Goal: Task Accomplishment & Management: Use online tool/utility

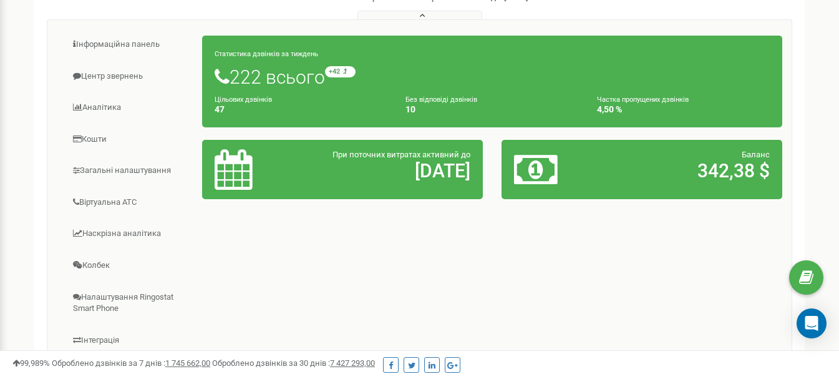
scroll to position [187, 0]
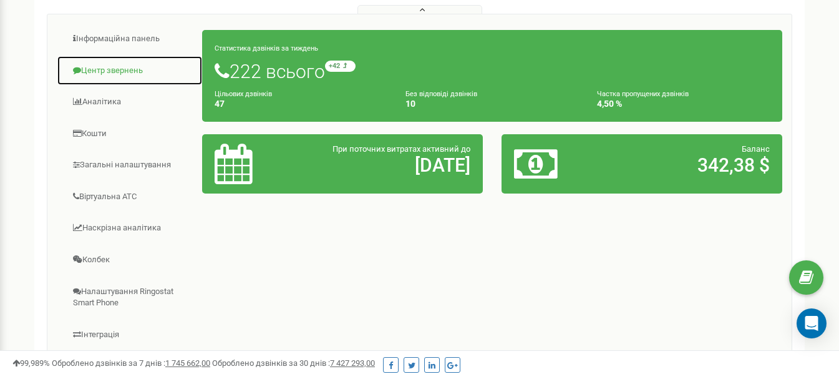
click at [105, 77] on link "Центр звернень" at bounding box center [130, 71] width 146 height 31
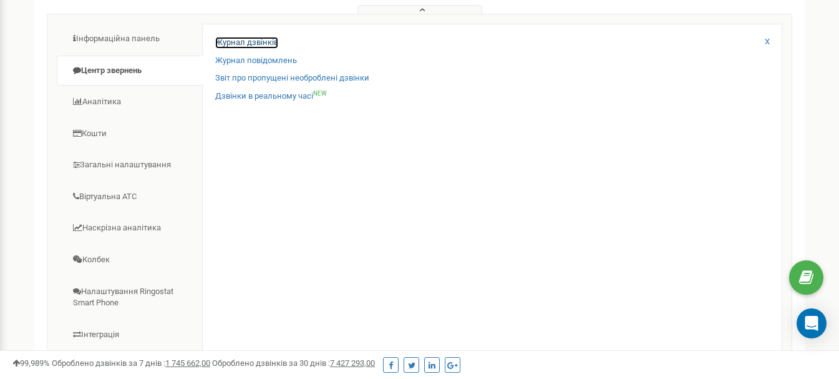
click at [243, 49] on link "Журнал дзвінків" at bounding box center [246, 43] width 63 height 12
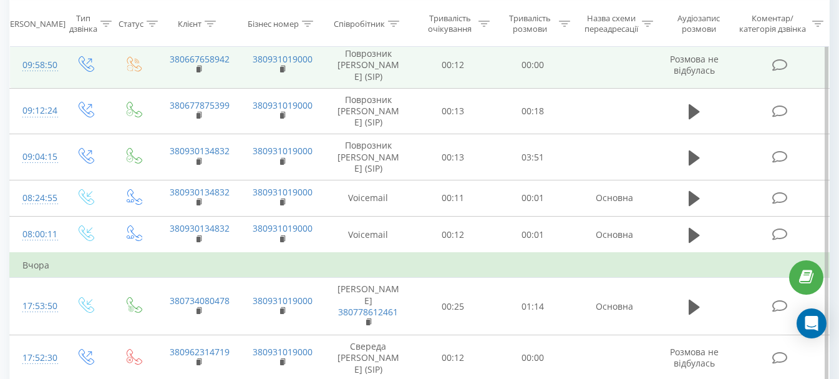
scroll to position [374, 0]
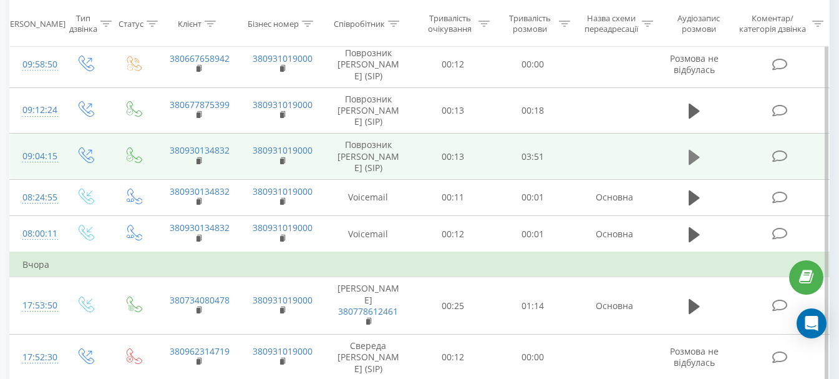
click at [693, 164] on icon at bounding box center [693, 156] width 11 height 15
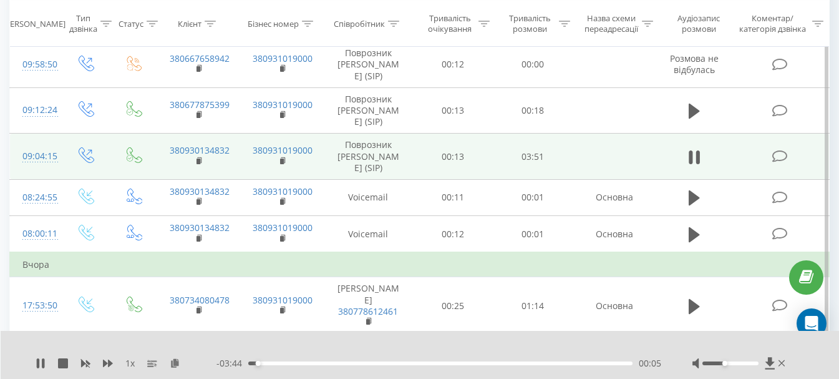
click at [727, 363] on div at bounding box center [730, 363] width 56 height 4
click at [722, 365] on div at bounding box center [739, 363] width 95 height 12
click at [723, 363] on div "Accessibility label" at bounding box center [724, 362] width 5 height 5
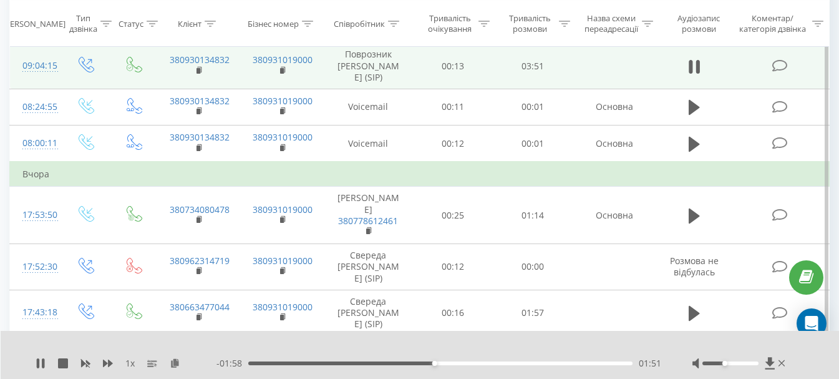
scroll to position [437, 0]
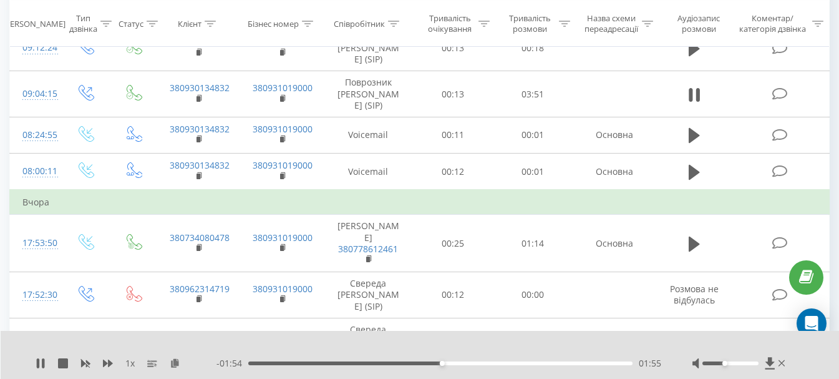
click at [250, 362] on div "01:55" at bounding box center [440, 363] width 384 height 4
drag, startPoint x: 730, startPoint y: 364, endPoint x: 753, endPoint y: 365, distance: 23.1
click at [753, 365] on div at bounding box center [730, 363] width 56 height 4
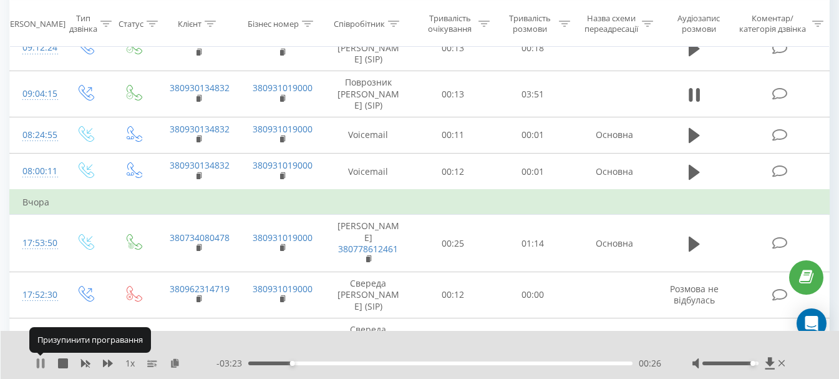
click at [39, 362] on icon at bounding box center [38, 363] width 2 height 10
click at [37, 360] on icon at bounding box center [40, 363] width 7 height 10
click at [44, 364] on icon at bounding box center [43, 363] width 2 height 10
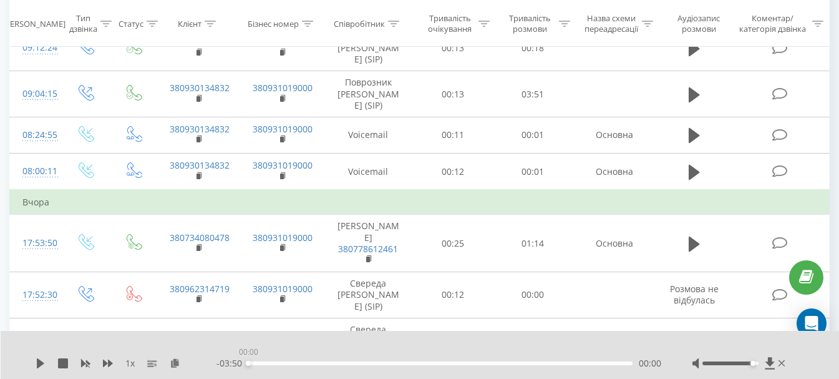
drag, startPoint x: 309, startPoint y: 363, endPoint x: 205, endPoint y: 369, distance: 103.7
click at [231, 369] on div "- 03:50 00:00 00:00" at bounding box center [438, 363] width 445 height 12
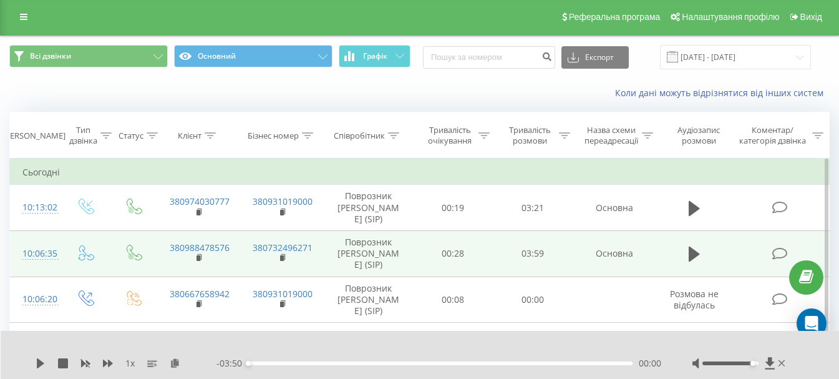
scroll to position [0, 0]
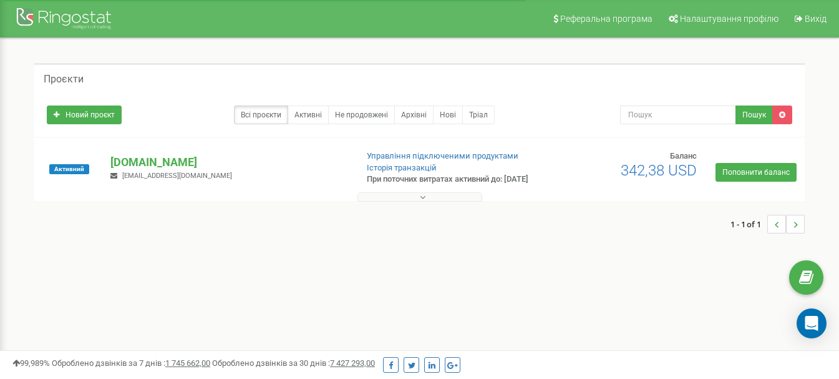
scroll to position [187, 0]
click at [370, 201] on button at bounding box center [419, 196] width 125 height 9
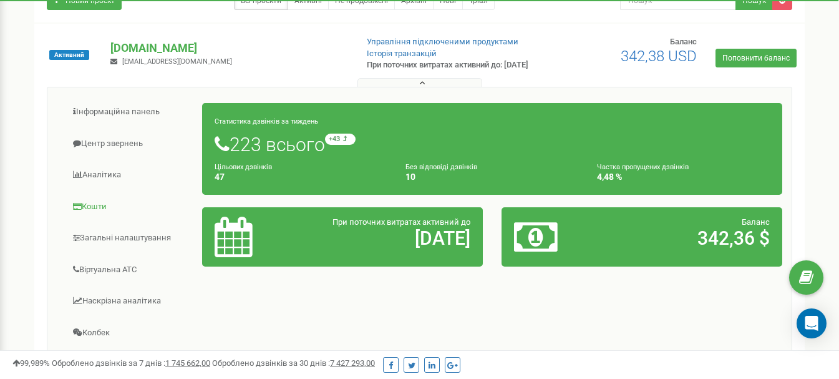
scroll to position [125, 0]
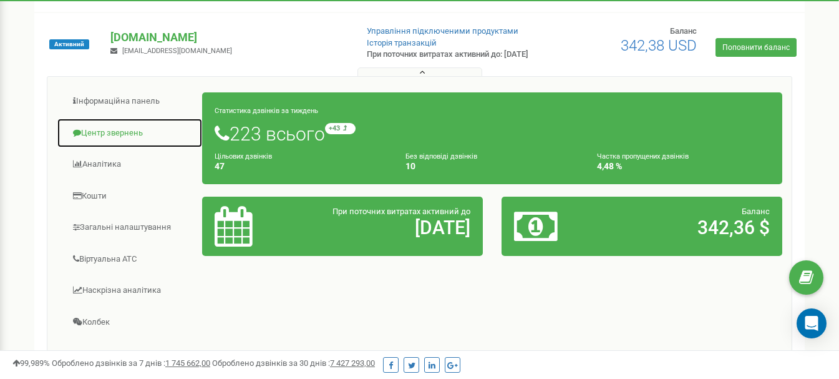
click at [104, 142] on link "Центр звернень" at bounding box center [130, 133] width 146 height 31
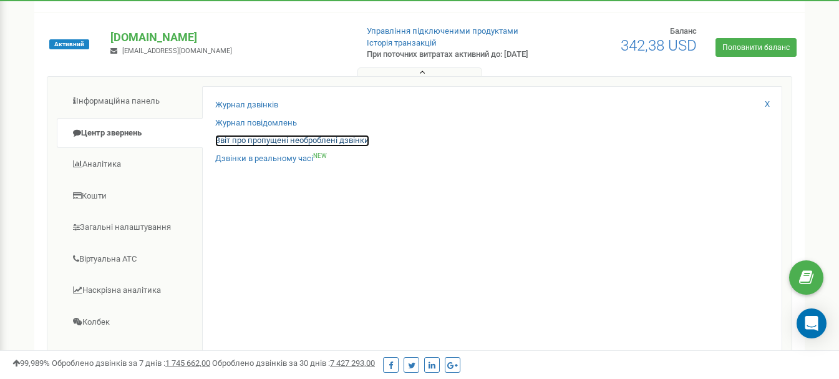
click at [248, 147] on link "Звіт про пропущені необроблені дзвінки" at bounding box center [292, 141] width 154 height 12
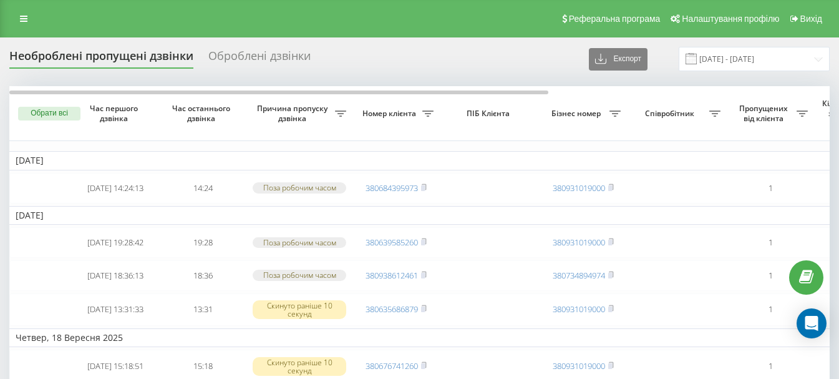
click at [233, 54] on div "Оброблені дзвінки" at bounding box center [259, 58] width 102 height 19
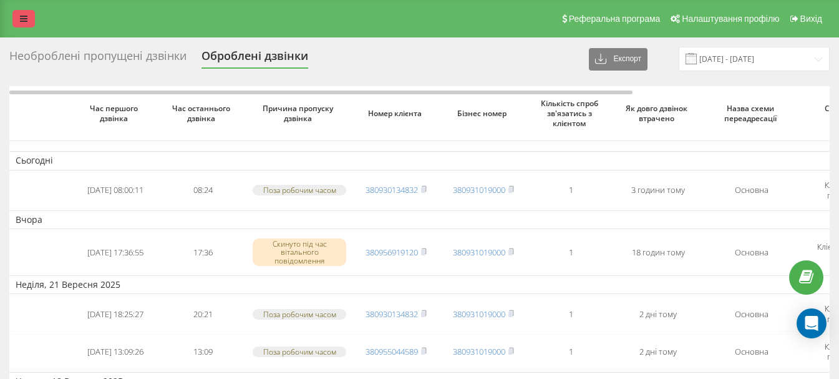
click at [20, 22] on link at bounding box center [23, 18] width 22 height 17
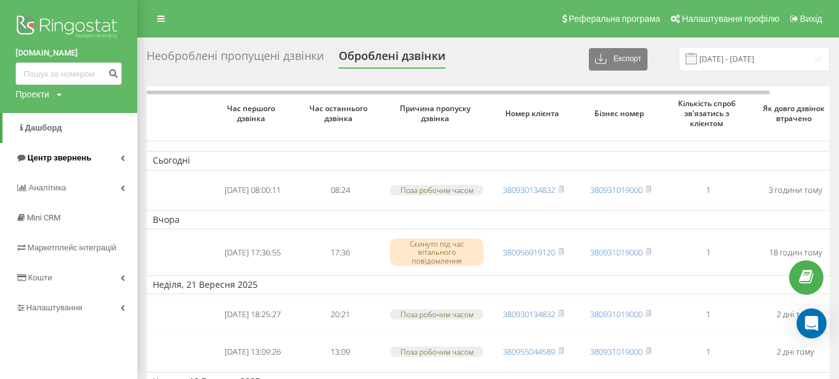
click at [54, 159] on span "Центр звернень" at bounding box center [59, 157] width 64 height 9
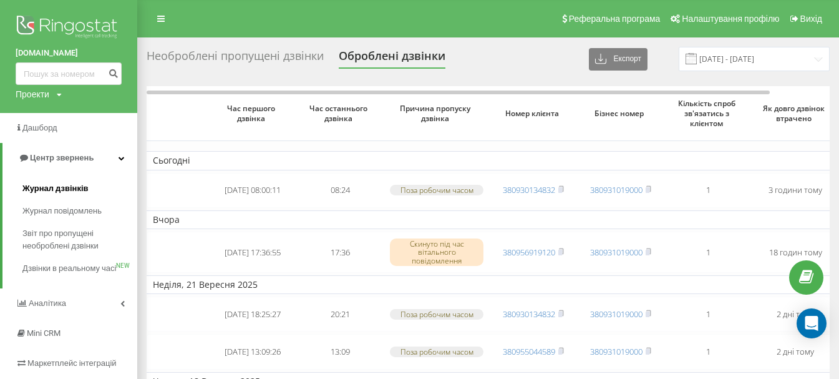
click at [55, 186] on span "Журнал дзвінків" at bounding box center [55, 188] width 66 height 12
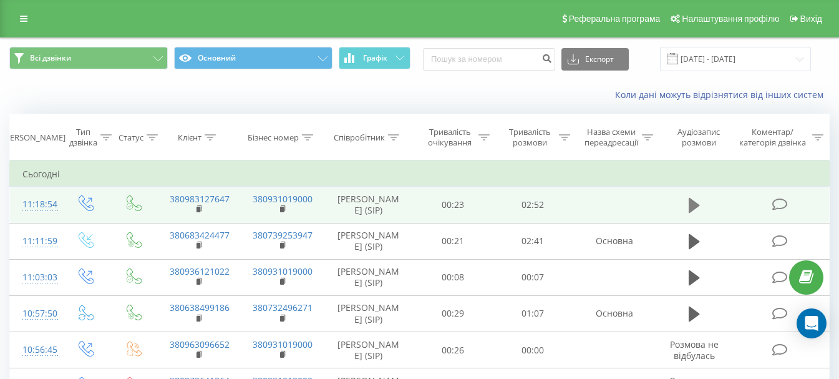
click at [689, 213] on icon at bounding box center [693, 205] width 11 height 15
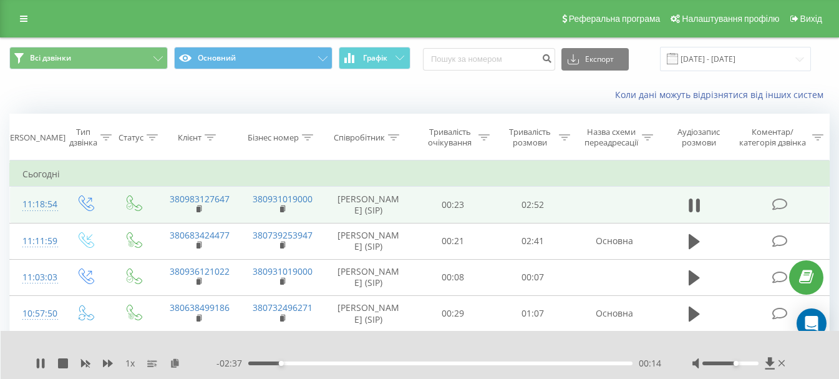
click at [738, 364] on div "Accessibility label" at bounding box center [735, 362] width 5 height 5
